Goal: Task Accomplishment & Management: Use online tool/utility

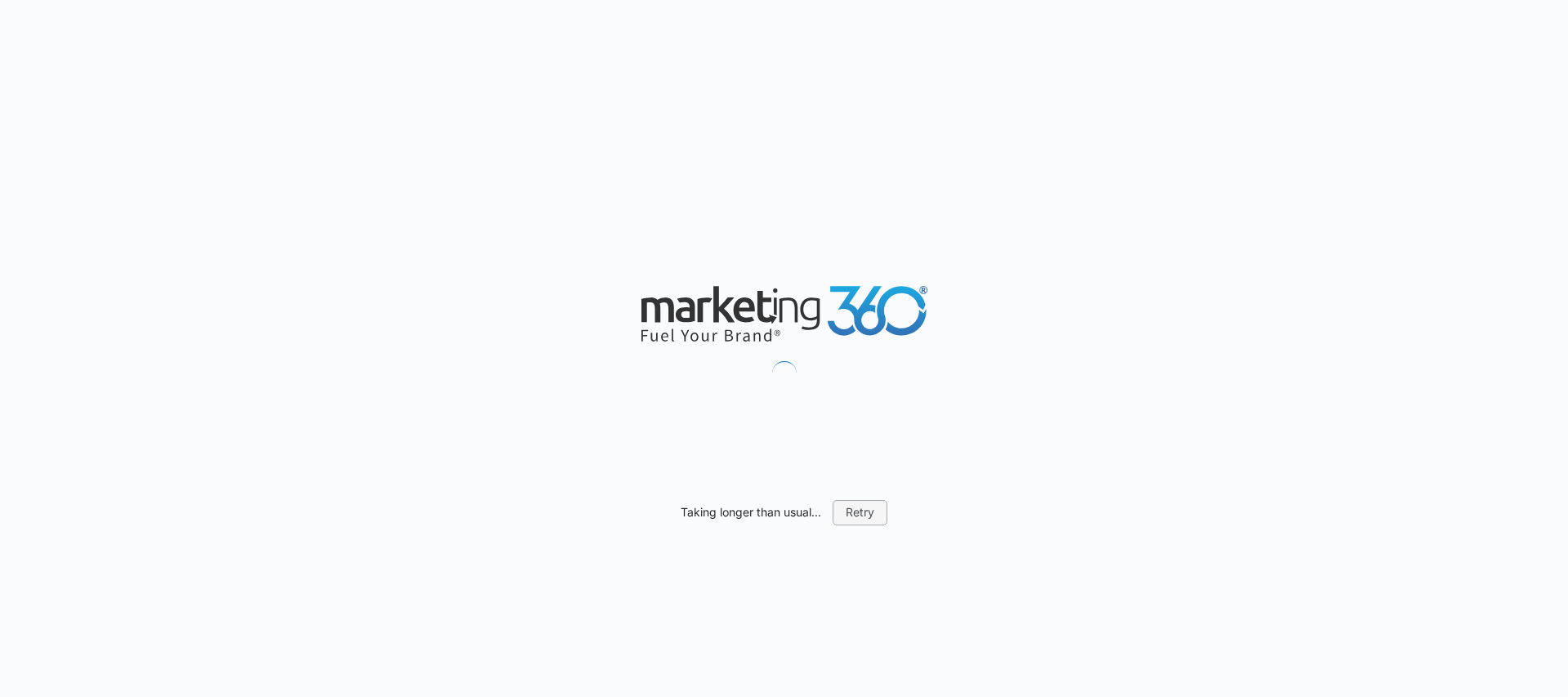
click at [869, 513] on button "Retry" at bounding box center [860, 512] width 55 height 25
